Goal: Information Seeking & Learning: Learn about a topic

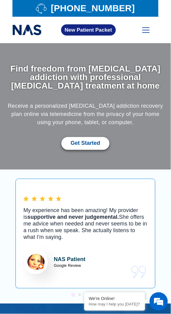
click at [149, 32] on span at bounding box center [145, 32] width 7 height 1
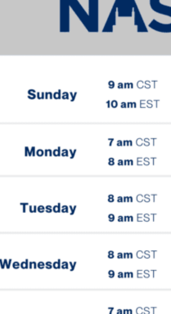
scroll to position [68, 0]
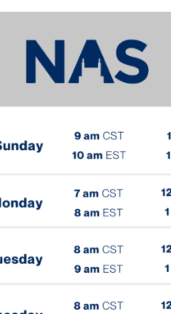
click at [64, 204] on img at bounding box center [85, 232] width 146 height 123
